Goal: Transaction & Acquisition: Obtain resource

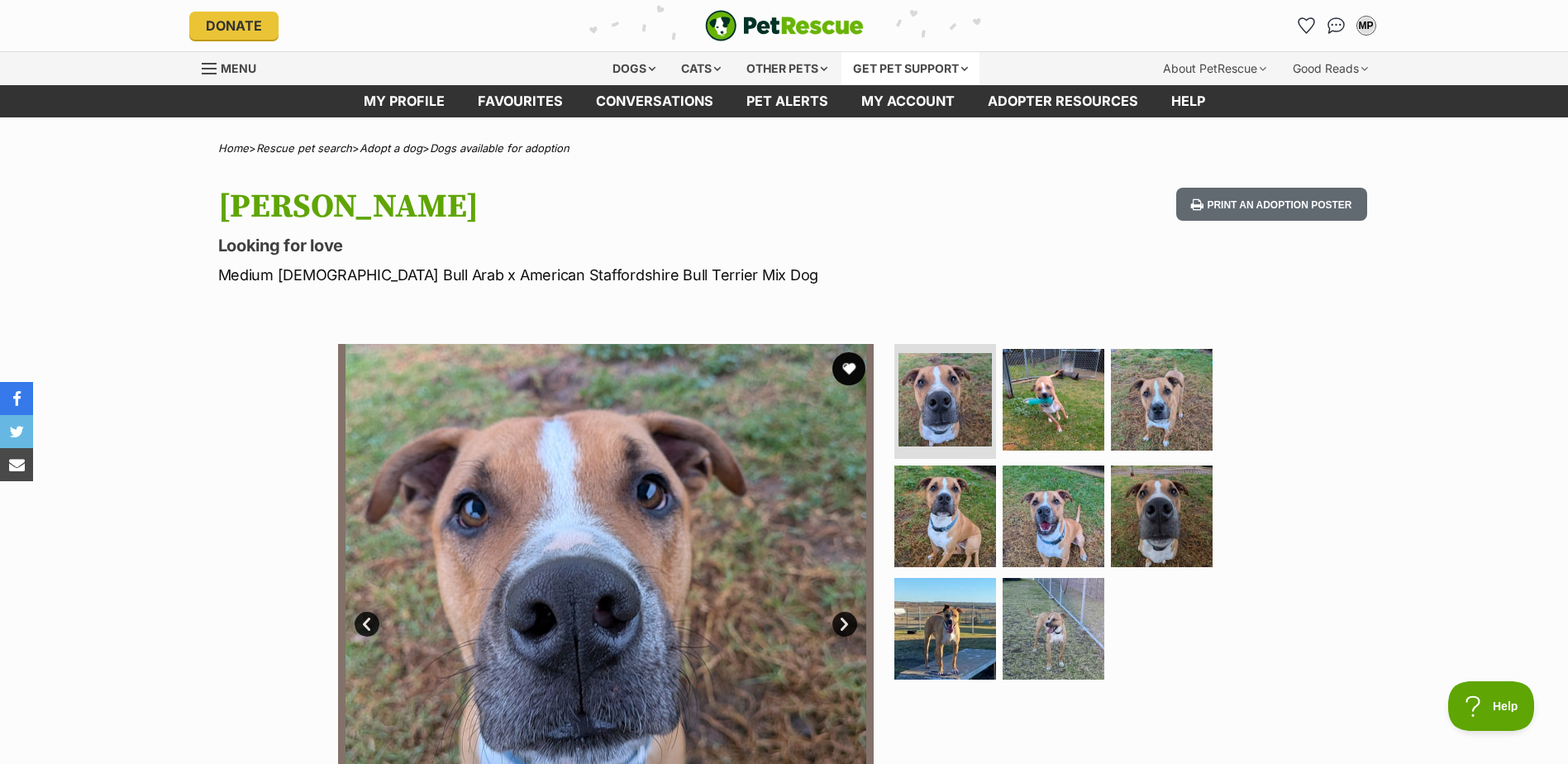
click at [863, 67] on div "Get pet support" at bounding box center [910, 69] width 138 height 33
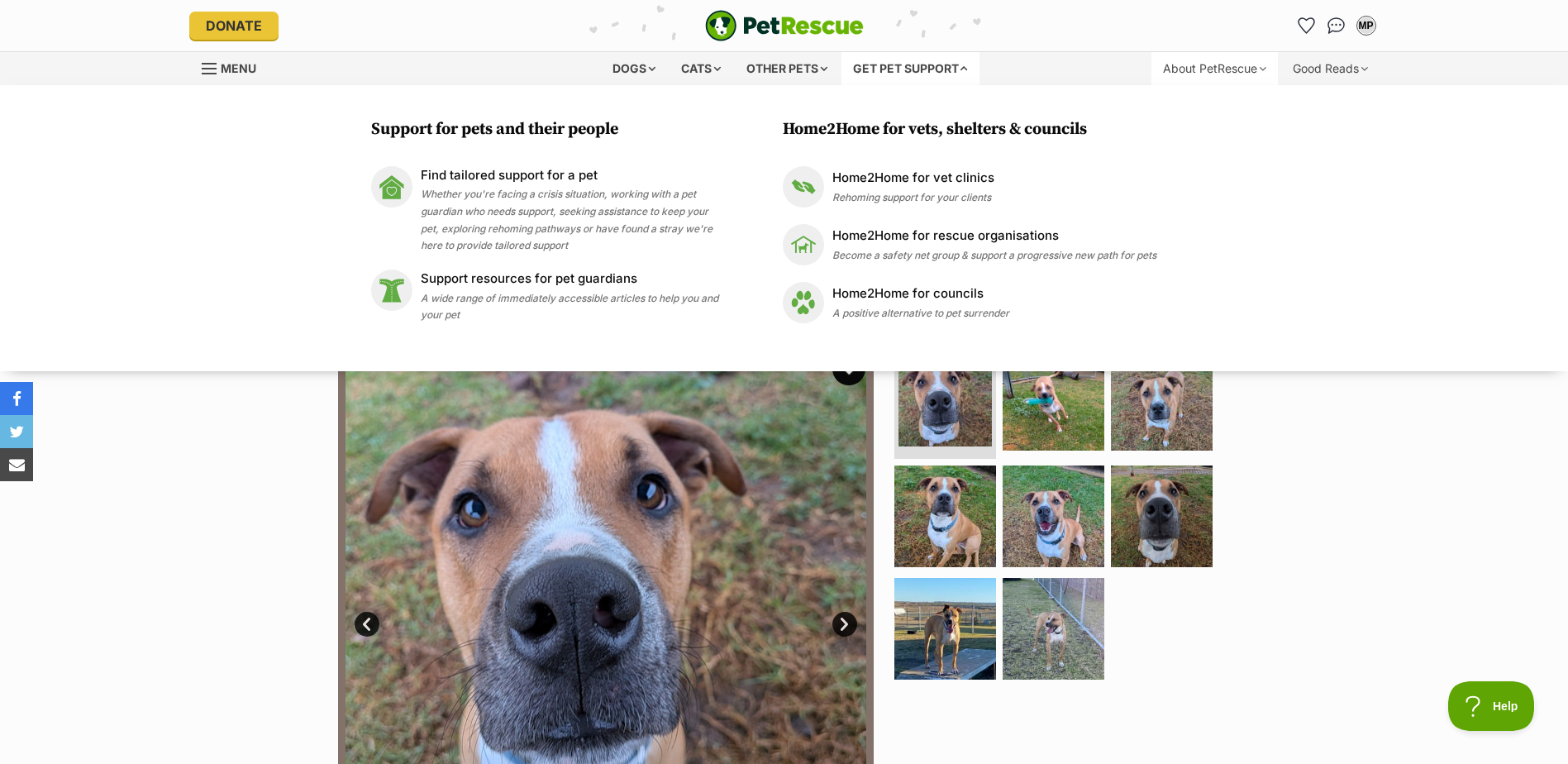
click at [1206, 60] on div "About PetRescue" at bounding box center [1215, 69] width 127 height 33
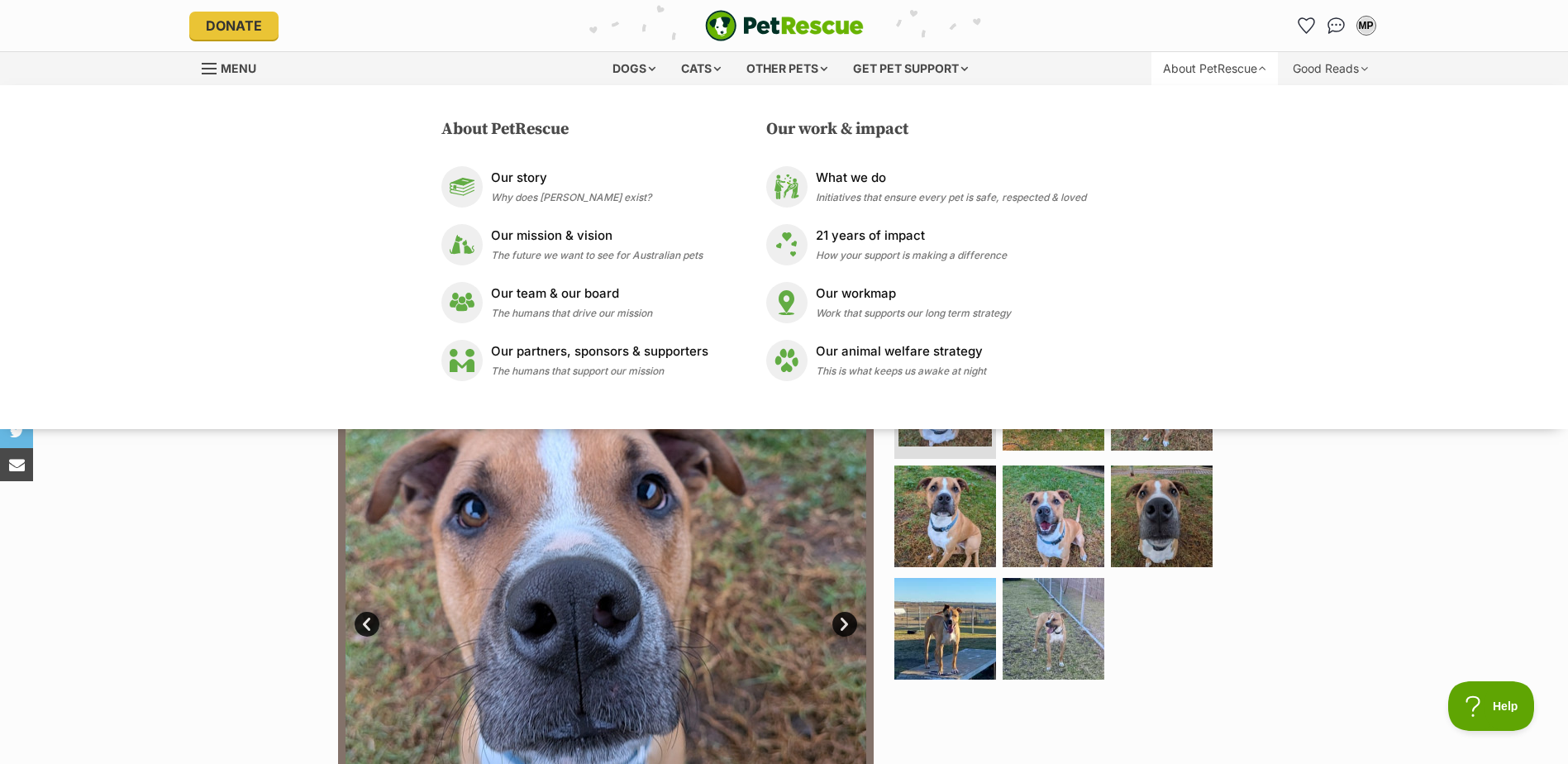
click at [1206, 60] on div "About PetRescue" at bounding box center [1215, 69] width 127 height 33
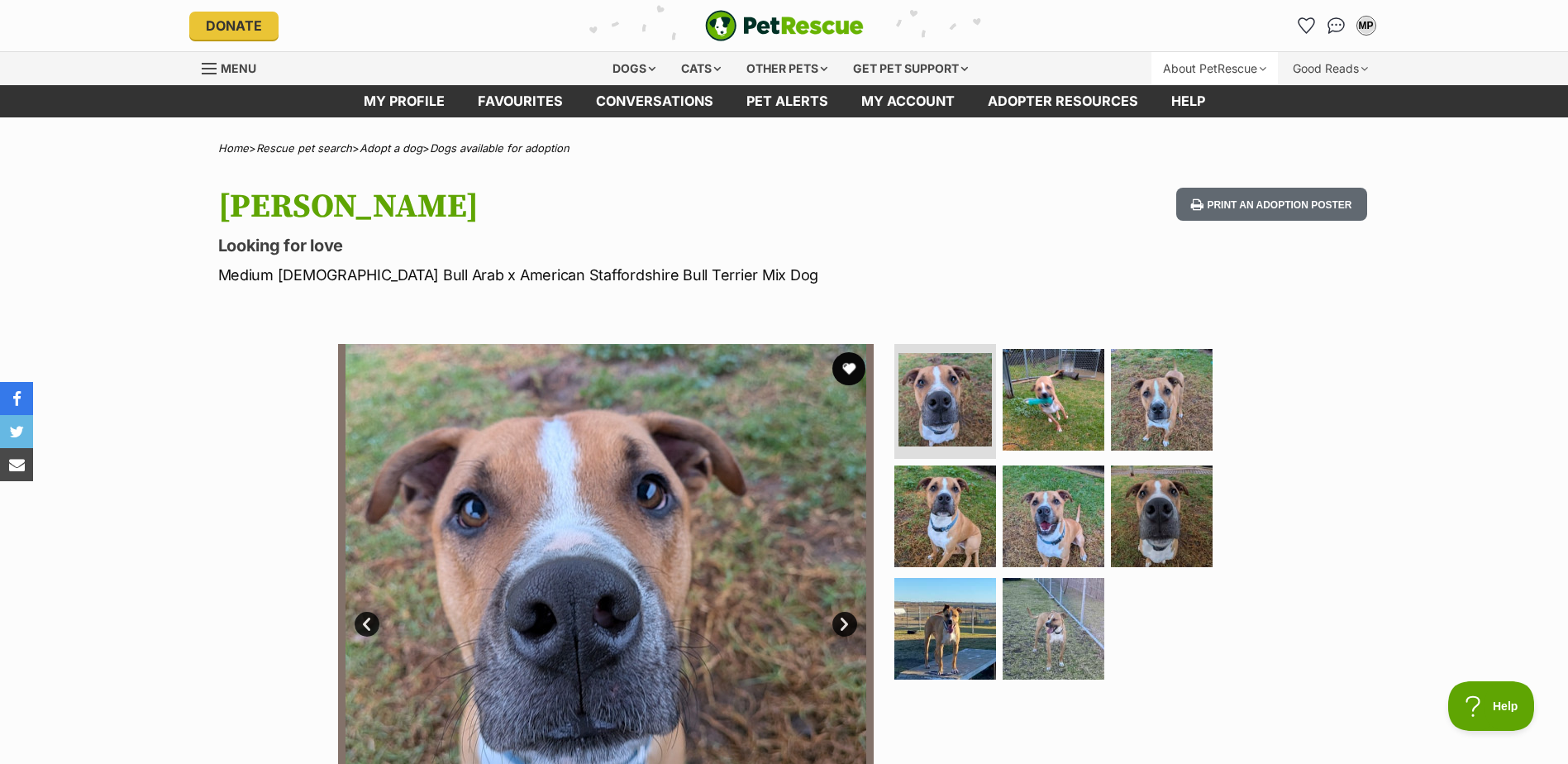
click at [1206, 60] on div "About PetRescue" at bounding box center [1215, 69] width 127 height 33
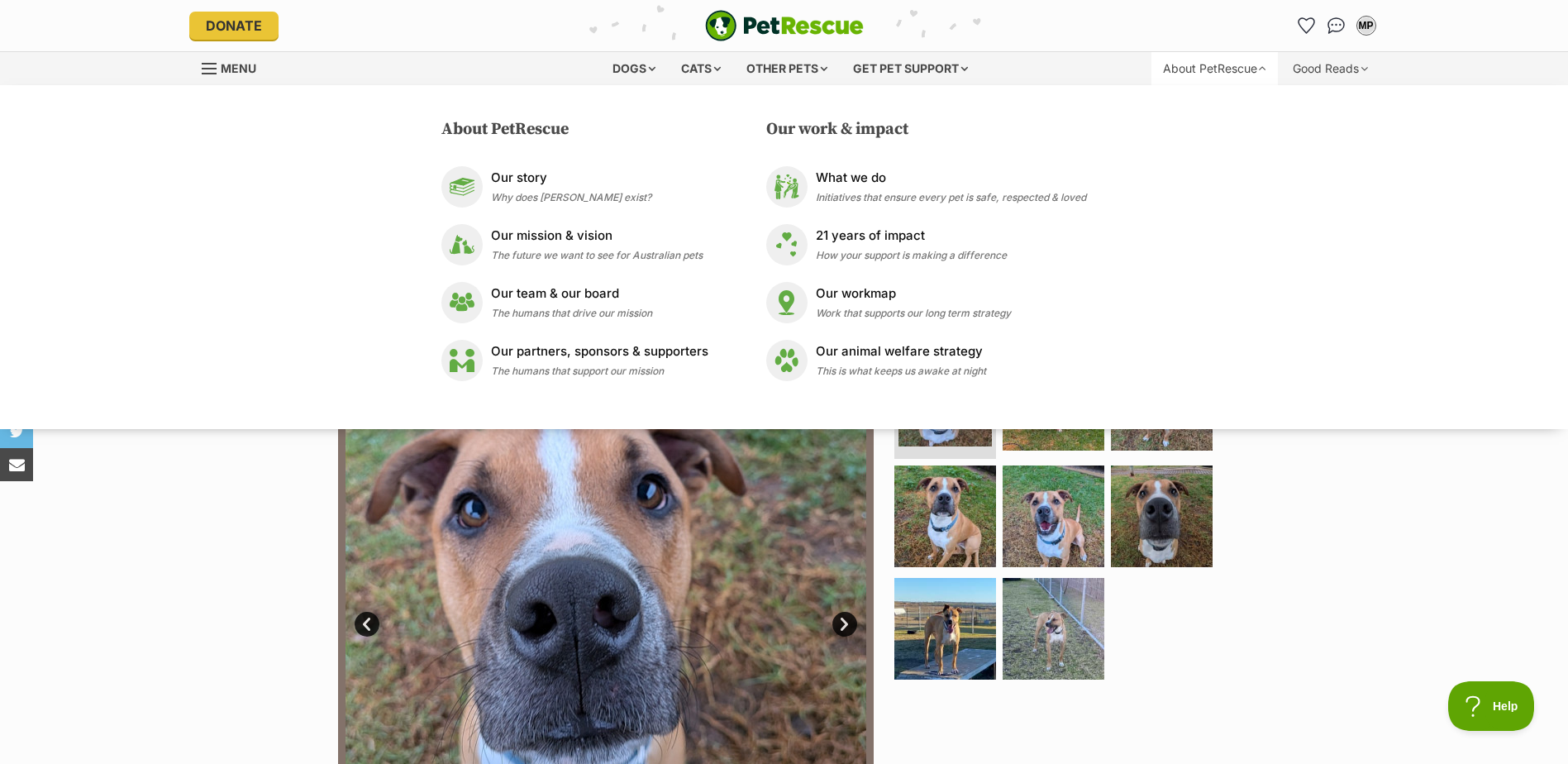
click at [218, 71] on link "Menu" at bounding box center [235, 67] width 66 height 30
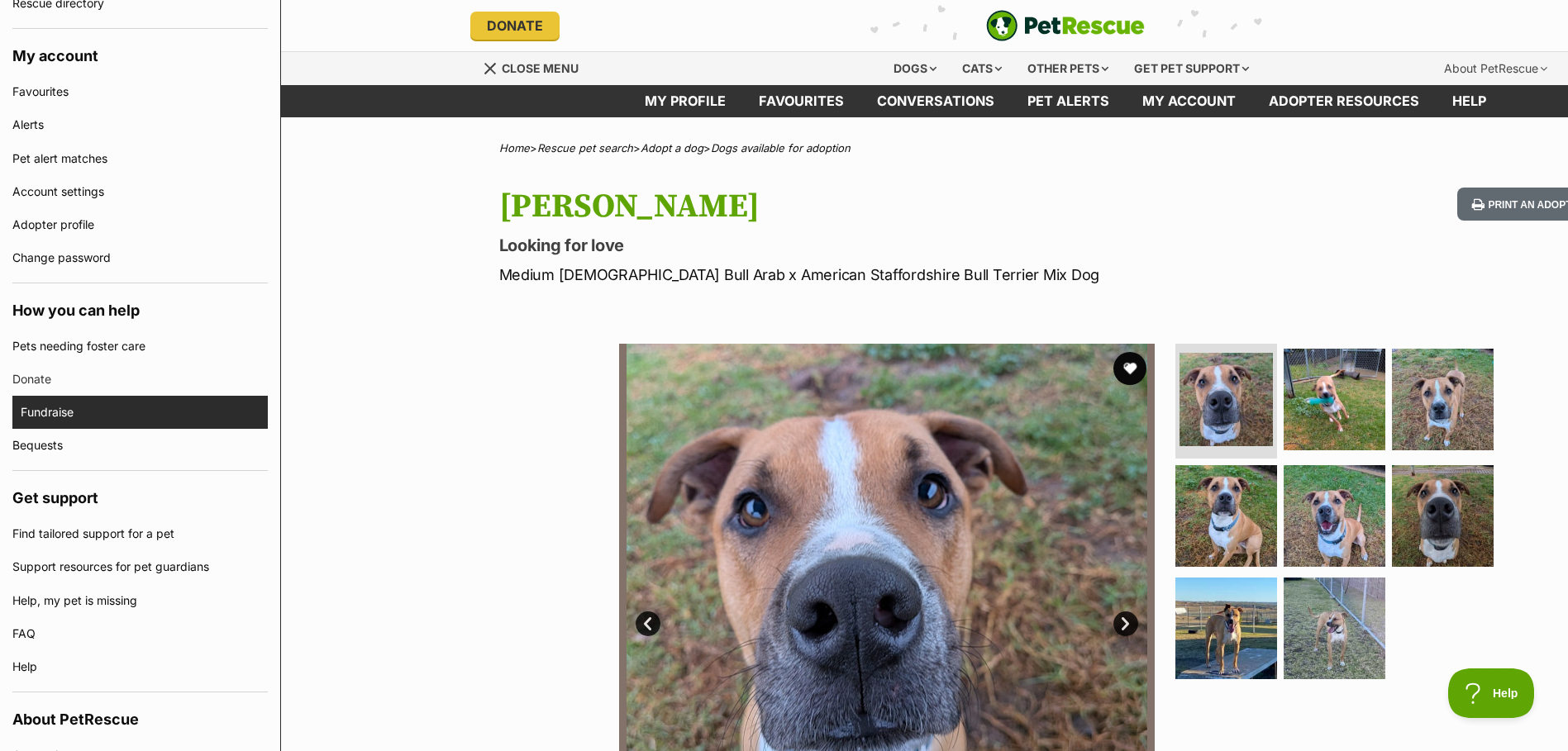
scroll to position [670, 0]
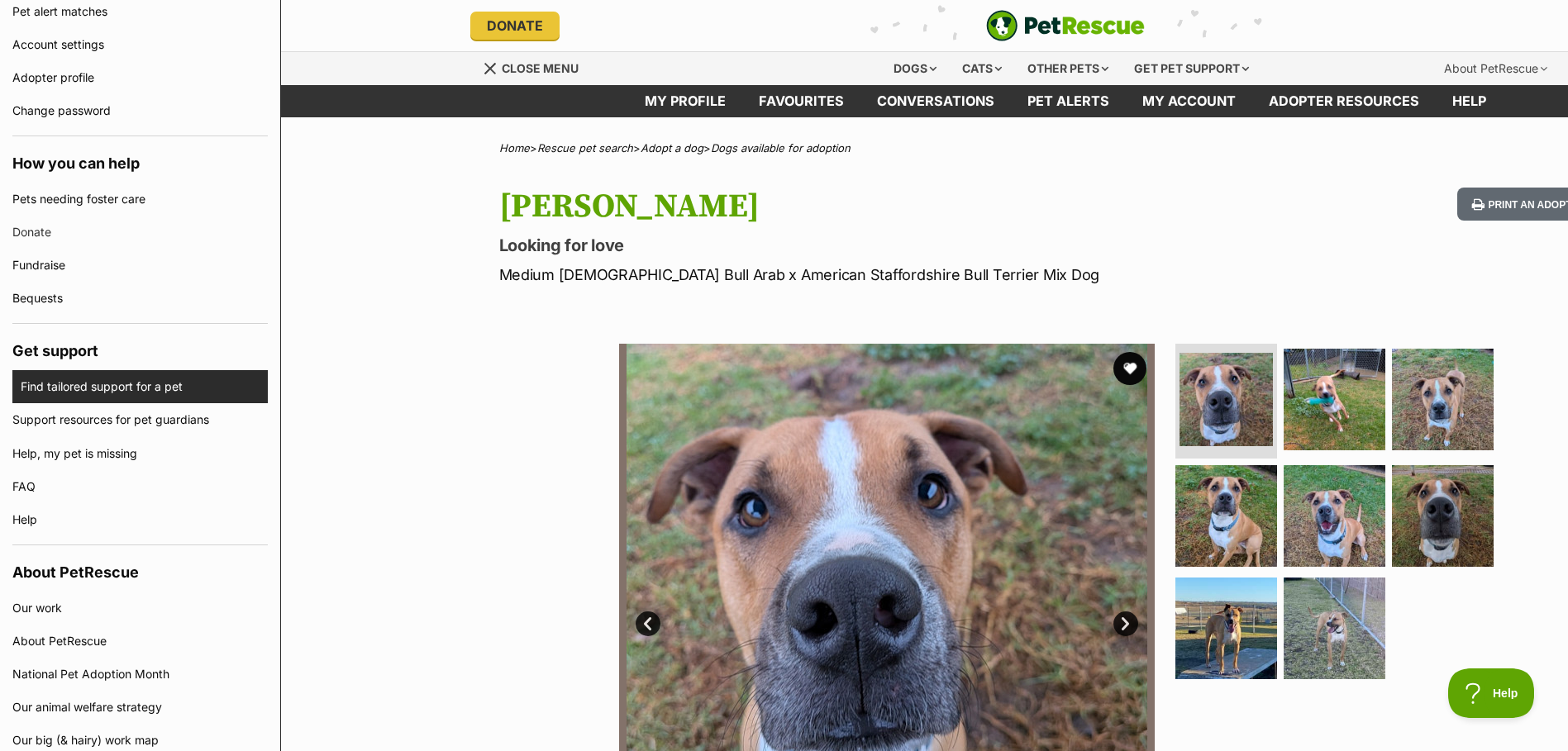
click at [152, 401] on link "Find tailored support for a pet" at bounding box center [144, 386] width 247 height 33
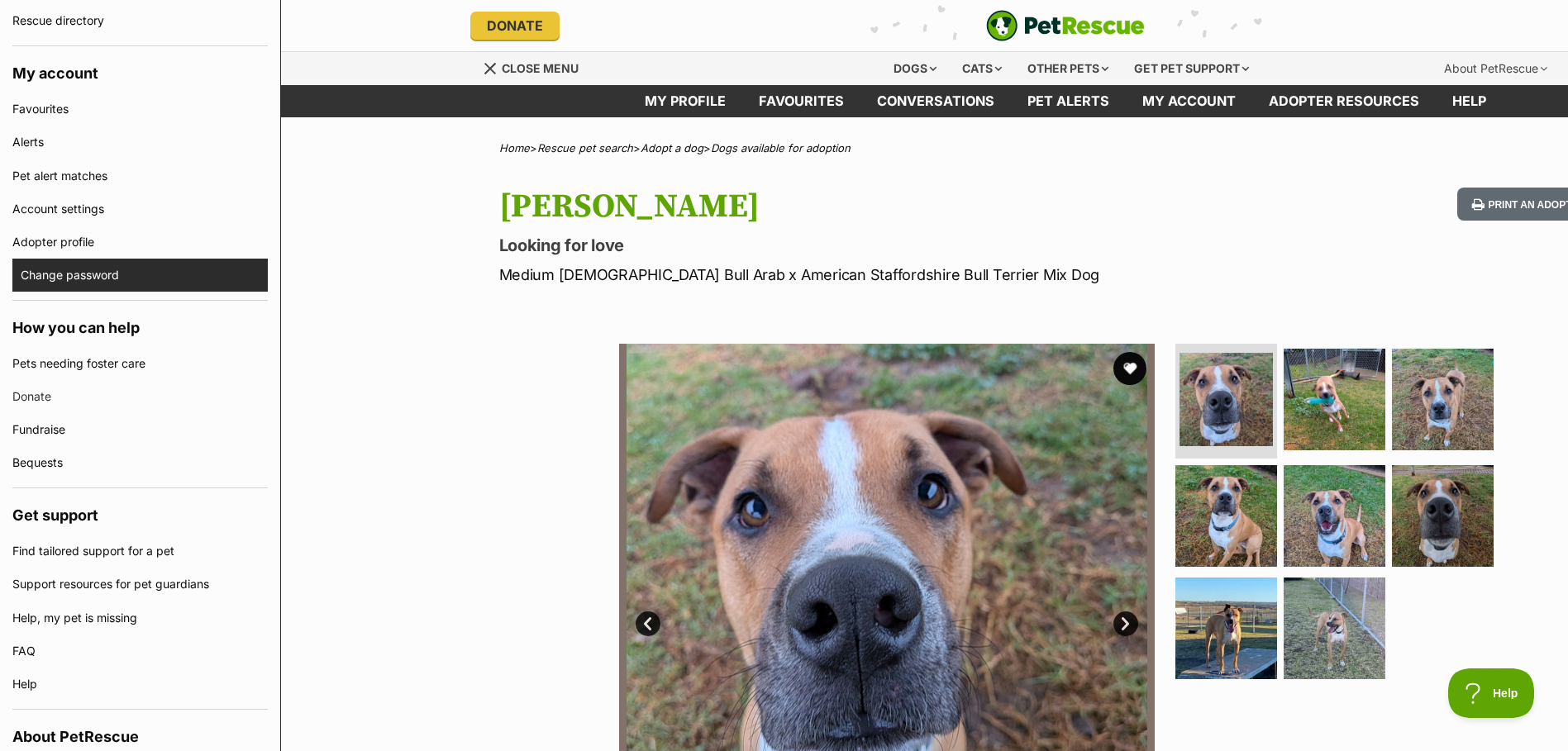
scroll to position [504, 0]
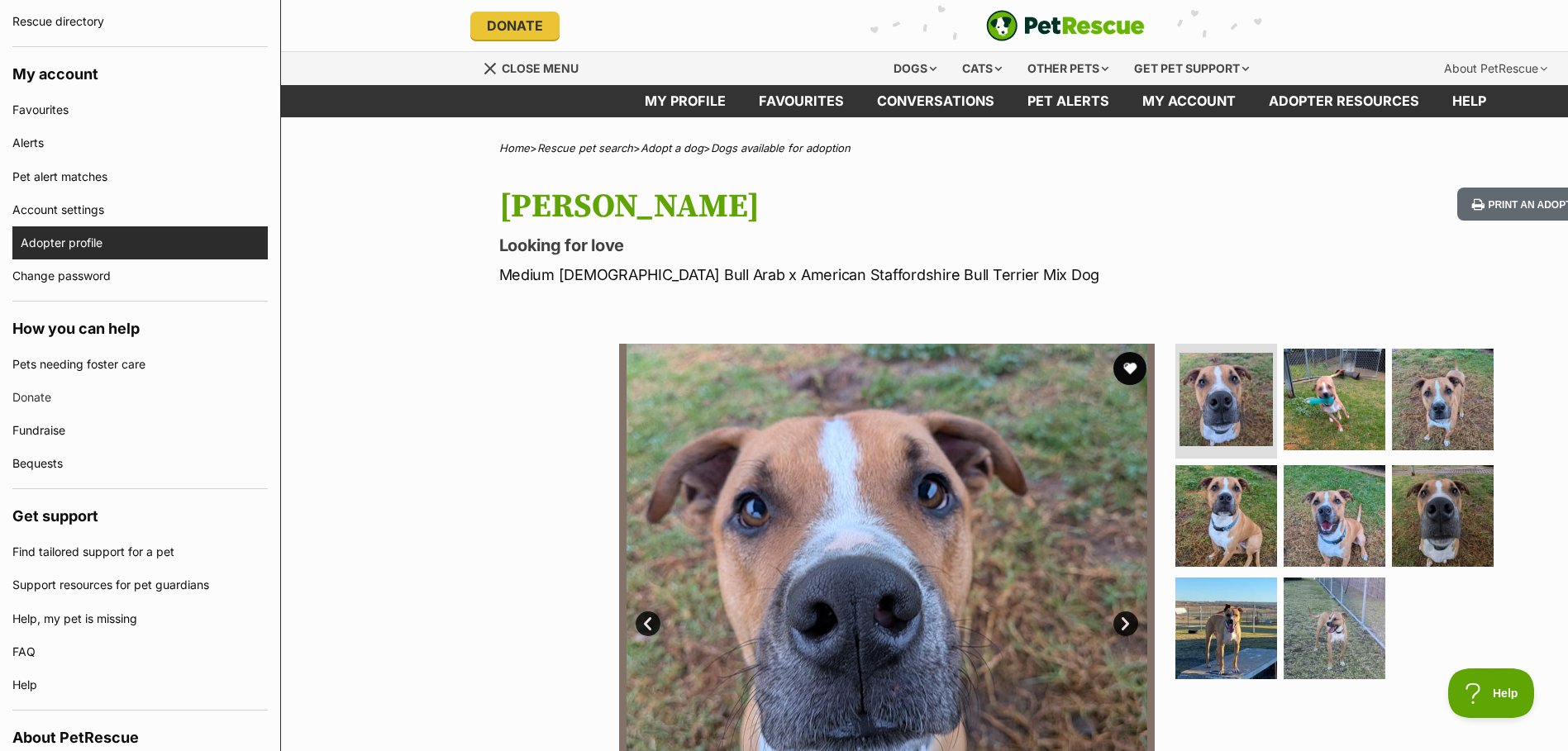
click at [103, 234] on link "Adopter profile" at bounding box center [144, 242] width 247 height 33
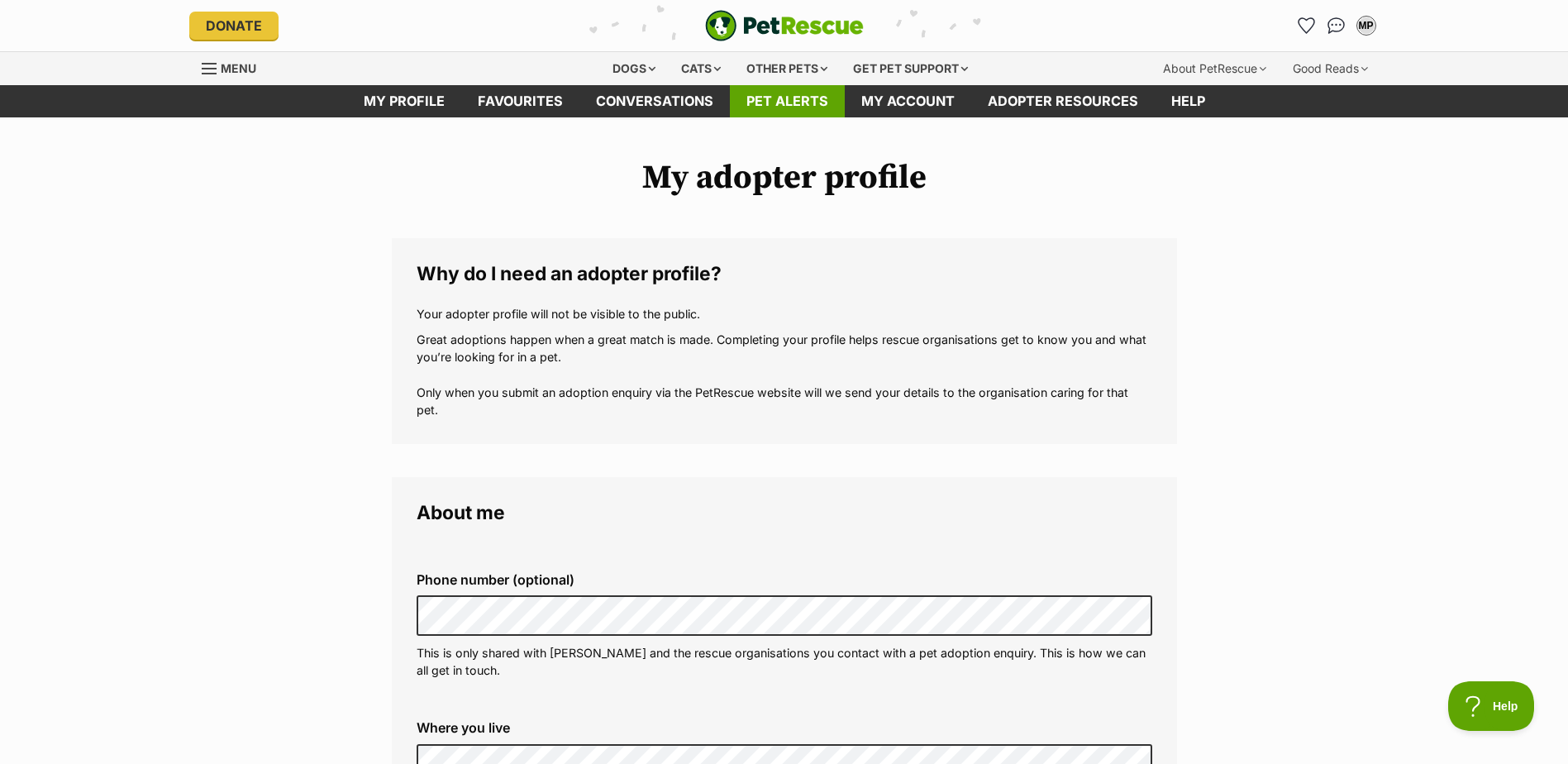
click at [793, 97] on link "Pet alerts" at bounding box center [787, 101] width 115 height 33
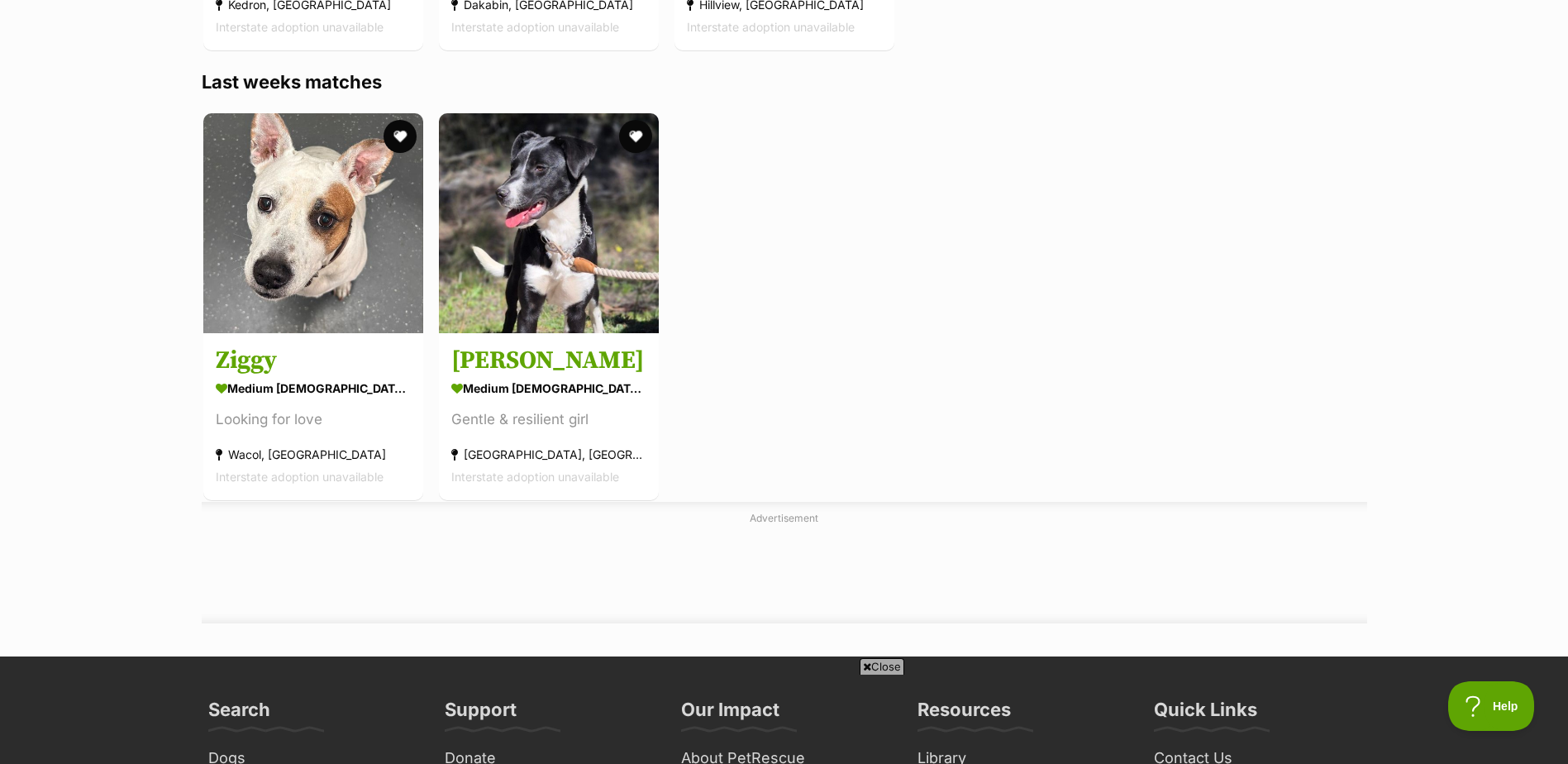
scroll to position [1488, 0]
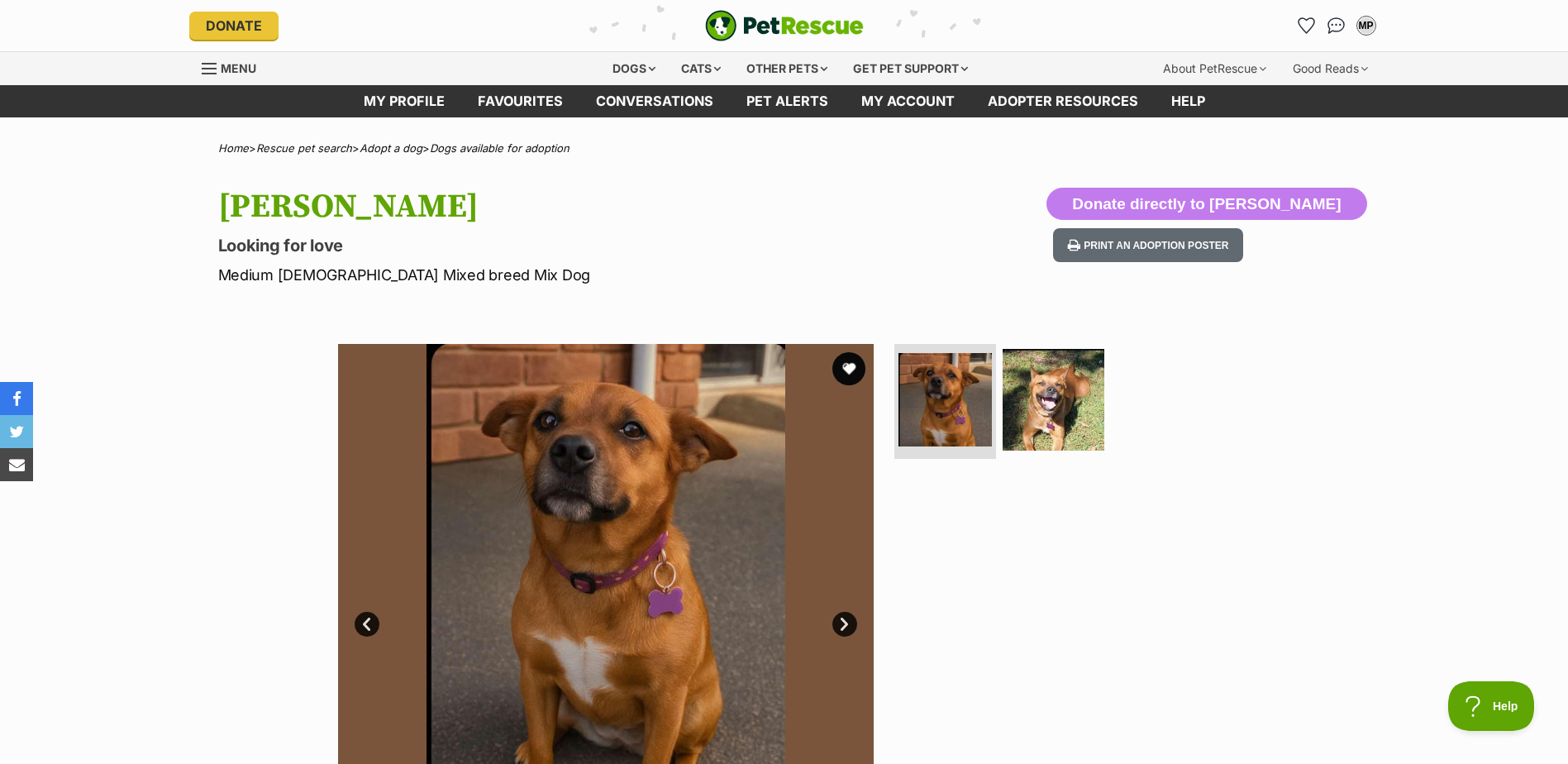
click at [1108, 389] on ul at bounding box center [1060, 405] width 339 height 122
click at [1075, 397] on img at bounding box center [1053, 398] width 107 height 107
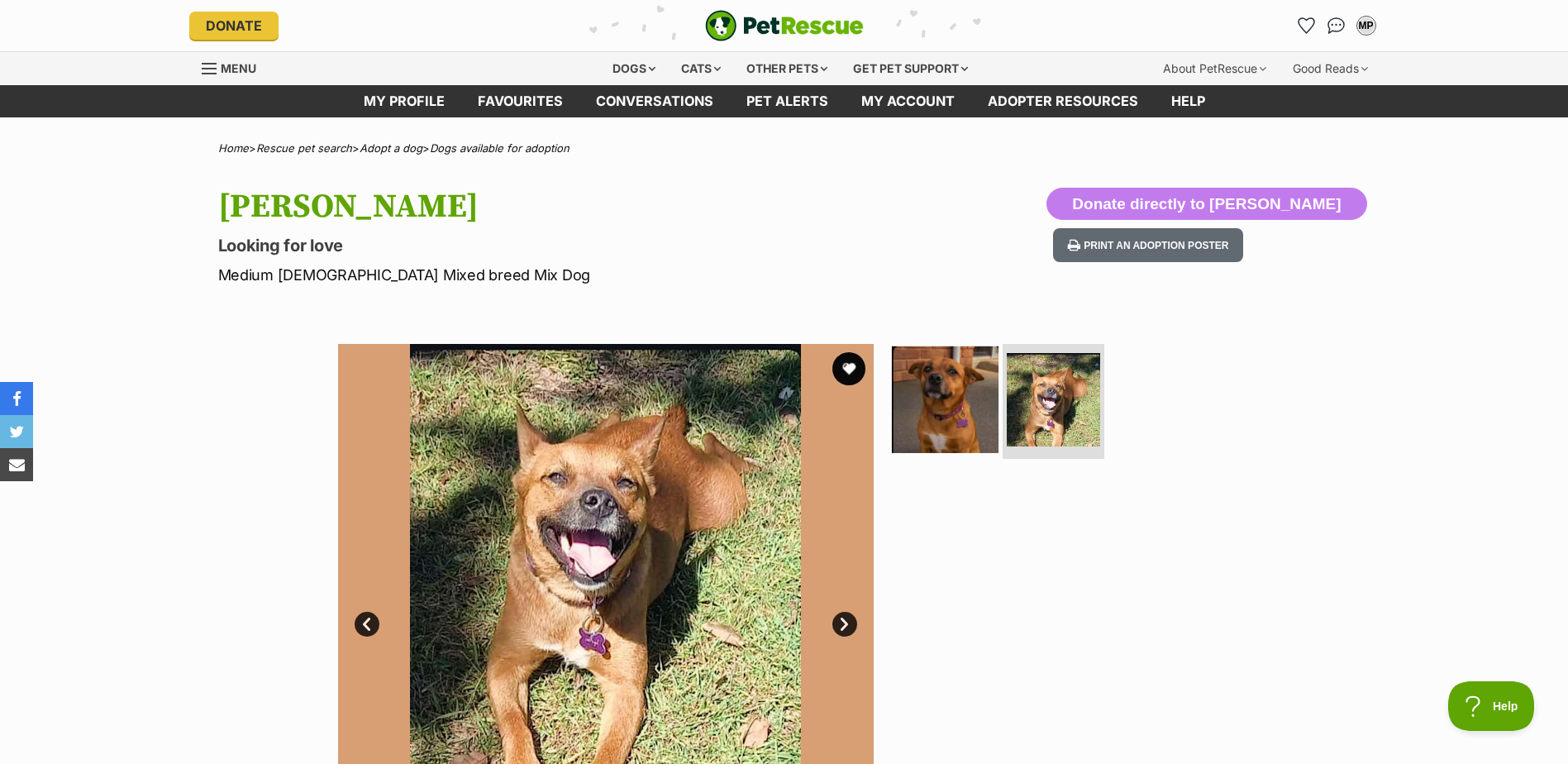
click at [944, 400] on img at bounding box center [945, 398] width 107 height 107
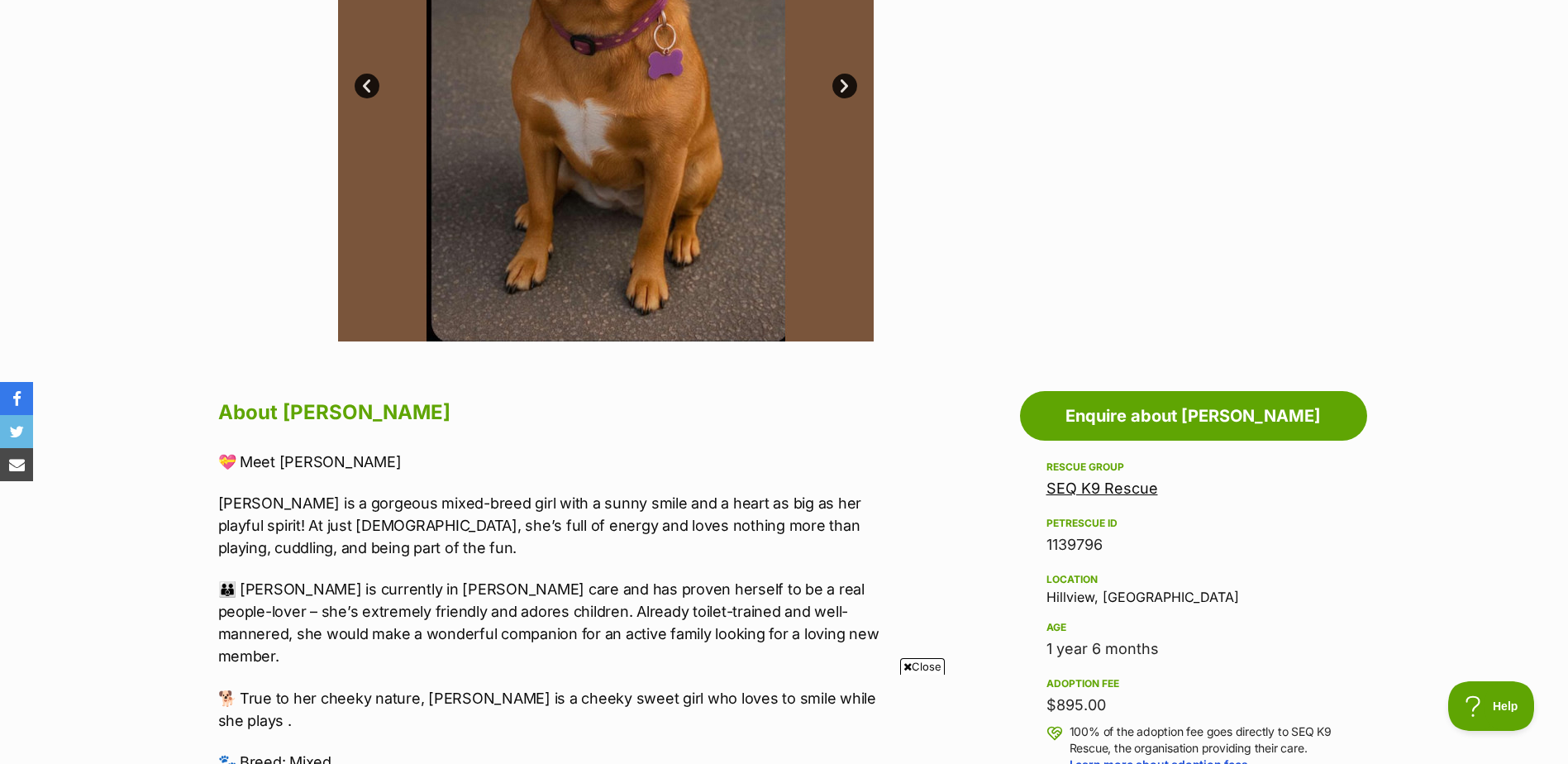
scroll to position [579, 0]
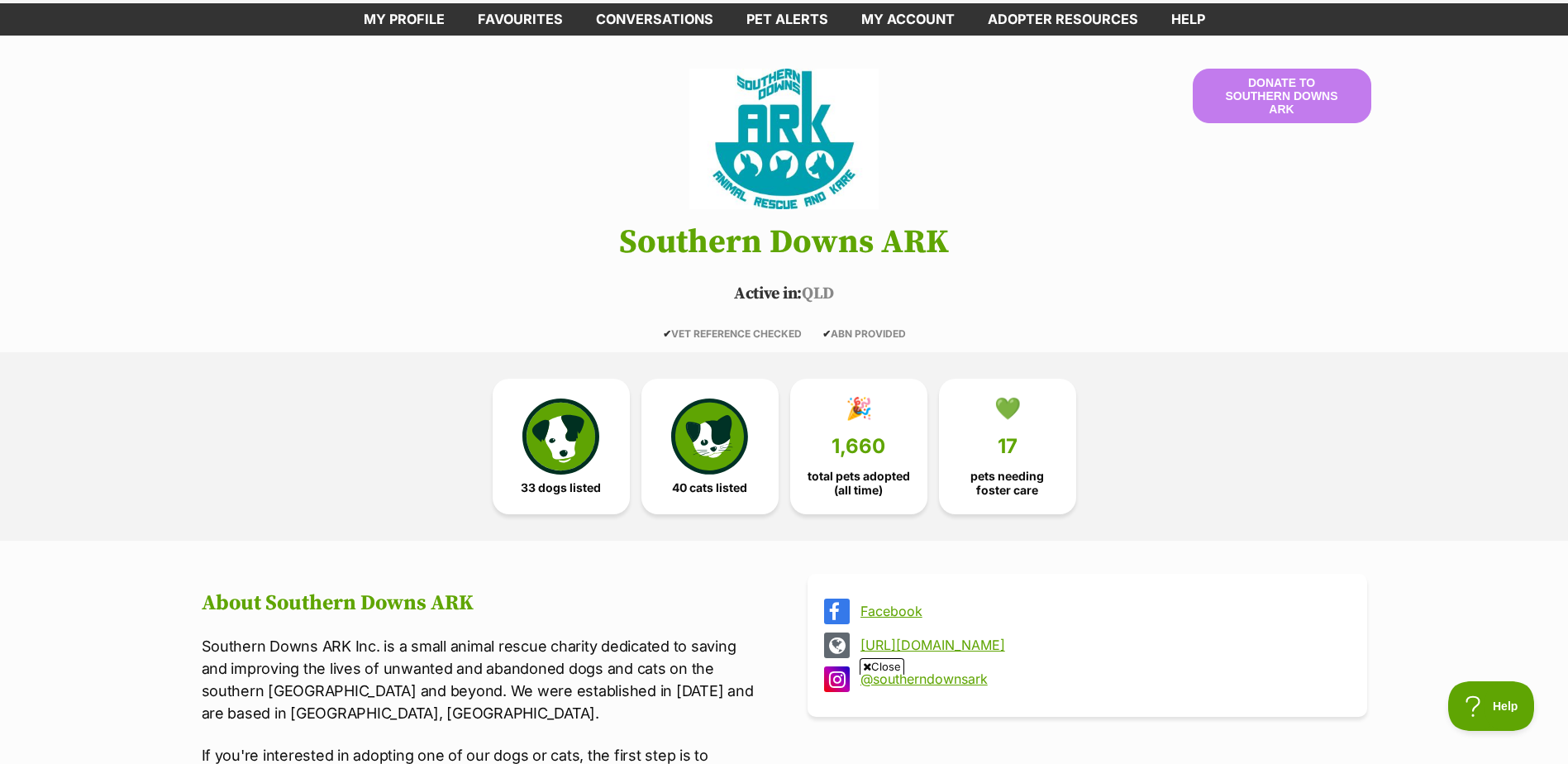
scroll to position [83, 0]
click at [569, 483] on span "33 dogs listed" at bounding box center [561, 483] width 80 height 13
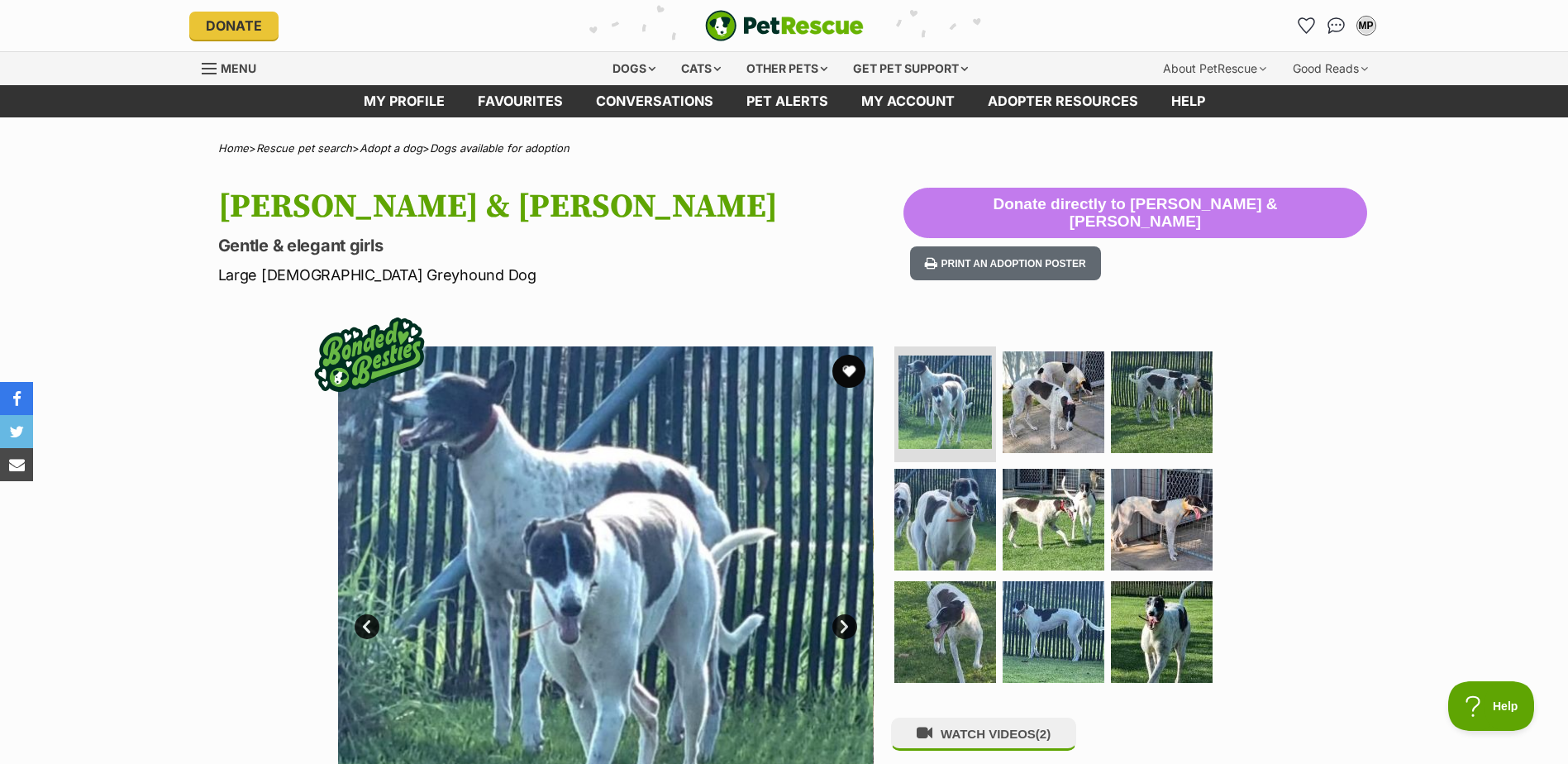
click at [228, 73] on span "Menu" at bounding box center [239, 68] width 36 height 14
